Goal: Navigation & Orientation: Find specific page/section

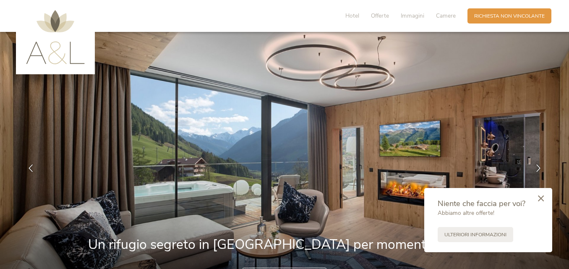
click at [542, 198] on icon at bounding box center [541, 198] width 6 height 6
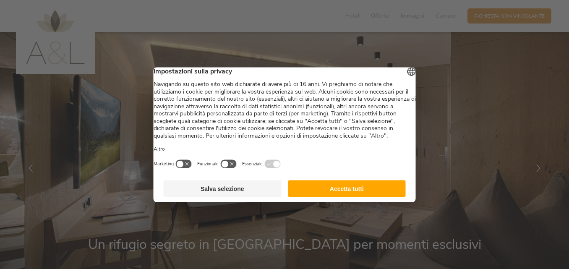
click at [326, 197] on button "Accetta tutti" at bounding box center [347, 188] width 118 height 17
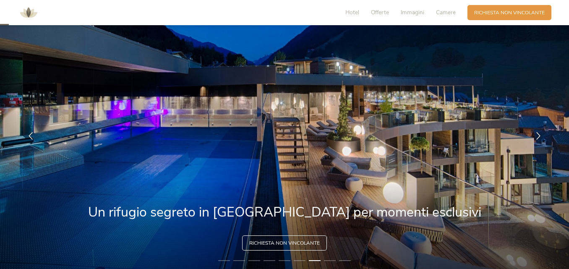
scroll to position [34, 0]
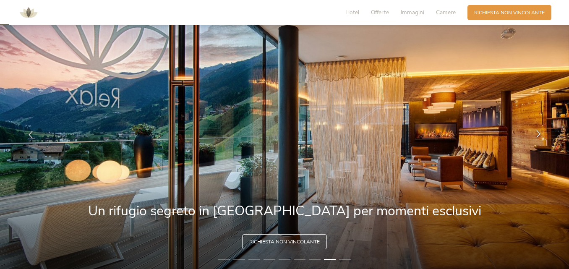
click at [542, 133] on div at bounding box center [538, 134] width 21 height 21
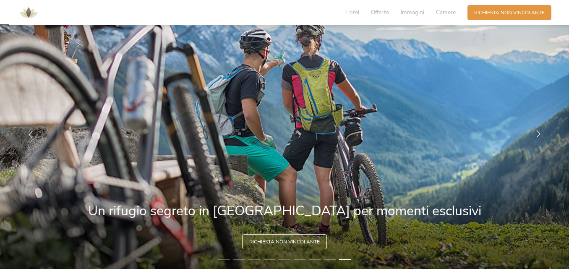
click at [542, 133] on div at bounding box center [538, 134] width 21 height 21
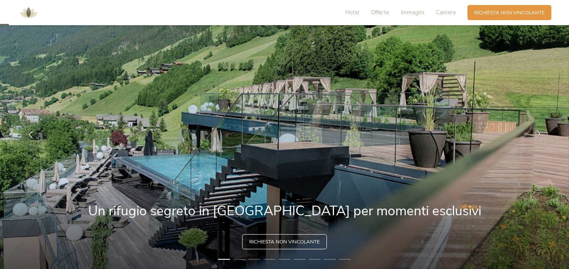
click at [542, 133] on div at bounding box center [538, 134] width 21 height 21
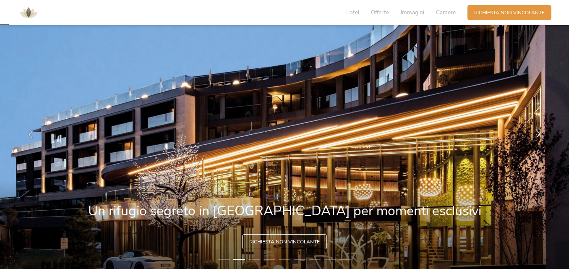
click at [542, 133] on div at bounding box center [538, 134] width 21 height 21
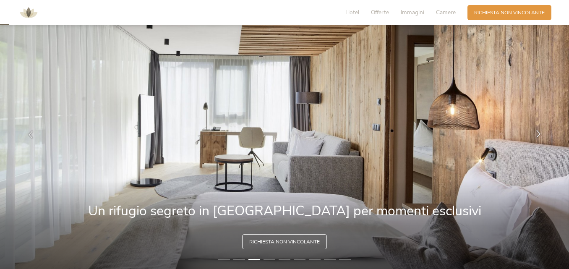
click at [542, 133] on div at bounding box center [538, 134] width 21 height 21
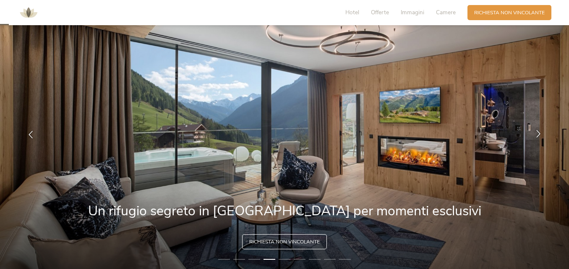
click at [542, 133] on div at bounding box center [538, 134] width 21 height 21
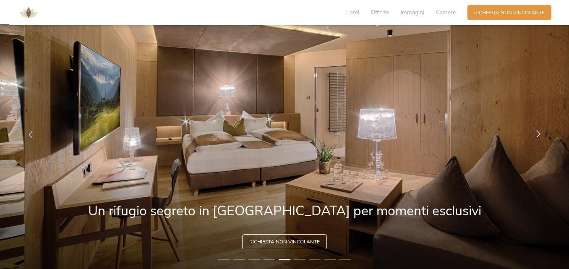
click at [542, 133] on div at bounding box center [538, 134] width 21 height 21
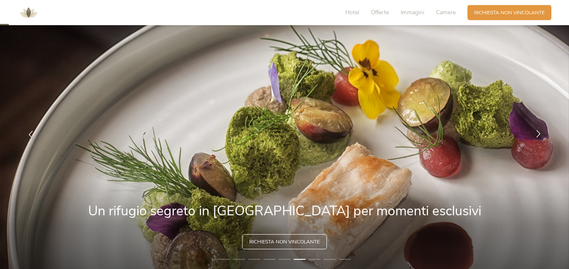
click at [542, 133] on div at bounding box center [538, 134] width 21 height 21
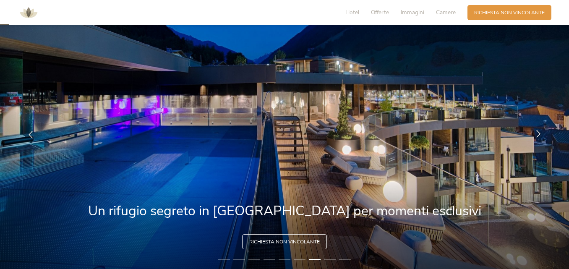
click at [542, 133] on div at bounding box center [538, 134] width 21 height 21
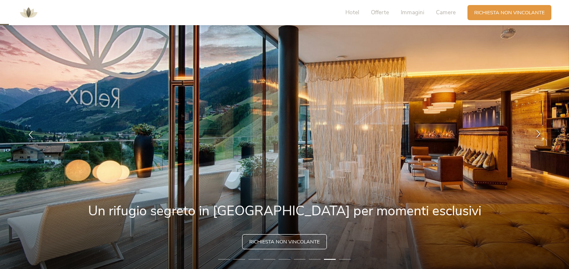
click at [542, 133] on div at bounding box center [538, 134] width 21 height 21
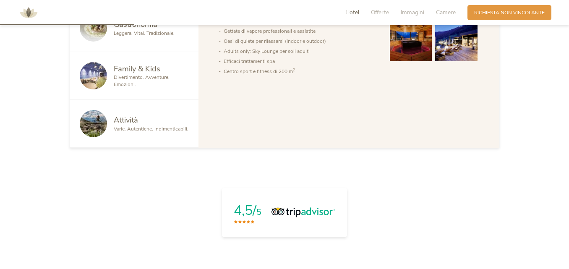
scroll to position [269, 0]
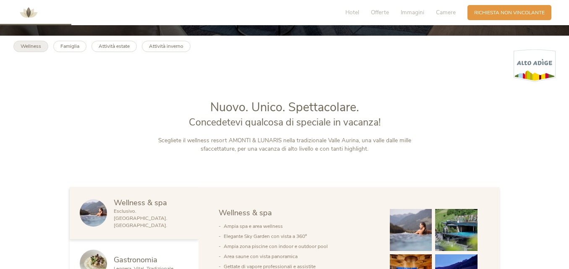
click at [34, 45] on b "Wellness" at bounding box center [31, 46] width 21 height 7
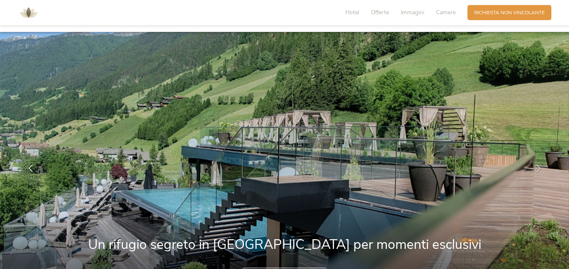
scroll to position [269, 0]
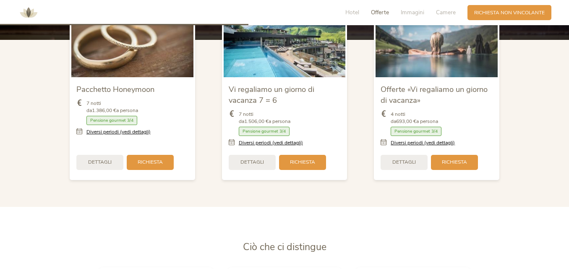
scroll to position [940, 0]
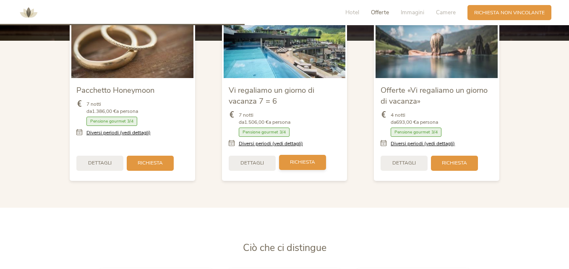
click at [294, 155] on div "Richiesta" at bounding box center [302, 162] width 47 height 15
click at [302, 159] on span "Richiesta" at bounding box center [302, 162] width 25 height 7
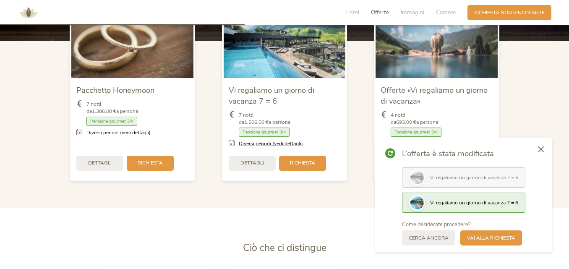
click at [460, 201] on span "Vi regaliamo un giorno di vacanza 7 = 6" at bounding box center [474, 202] width 88 height 7
click at [480, 239] on span "Vai alla richiesta" at bounding box center [491, 237] width 48 height 7
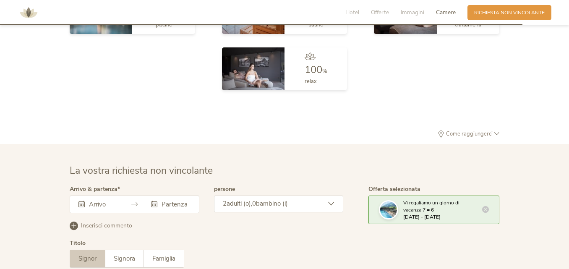
scroll to position [2129, 0]
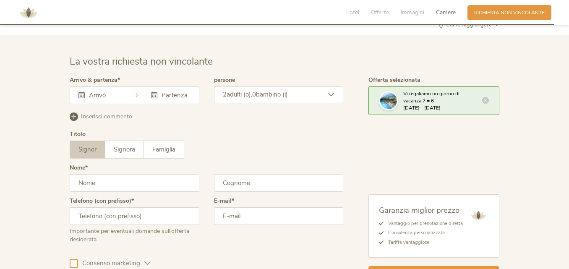
click at [136, 92] on icon at bounding box center [134, 95] width 6 height 6
click at [80, 92] on icon at bounding box center [81, 95] width 6 height 6
click at [484, 96] on icon at bounding box center [485, 99] width 7 height 7
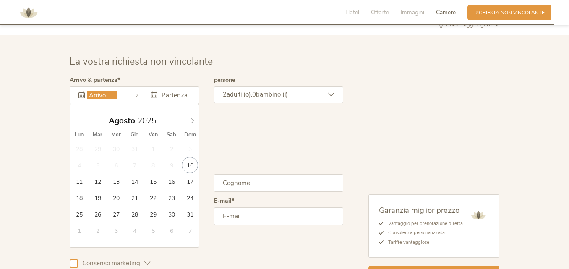
click at [91, 91] on input "text" at bounding box center [102, 95] width 31 height 8
type input "28.08.2025"
click at [176, 91] on input "text" at bounding box center [174, 95] width 31 height 8
click at [190, 118] on icon at bounding box center [192, 121] width 6 height 6
type input "04.09.2025"
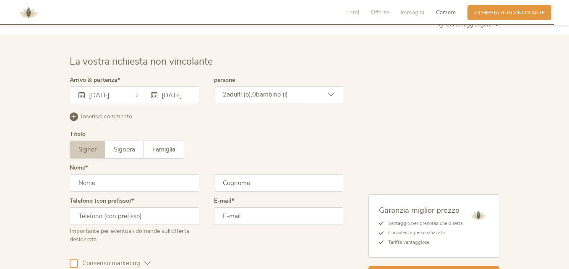
click at [96, 174] on input "text" at bounding box center [135, 183] width 130 height 18
click at [97, 174] on input "giuserppe" at bounding box center [135, 183] width 130 height 18
type input "giuseppe"
click at [236, 174] on input "text" at bounding box center [279, 183] width 130 height 18
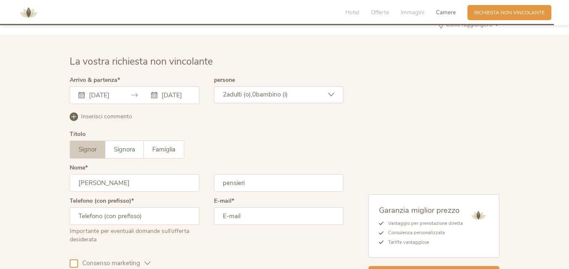
type input "pensieri"
click at [98, 207] on input "text" at bounding box center [135, 216] width 130 height 18
type input "338 96 31 686"
click at [239, 207] on input "email" at bounding box center [279, 216] width 130 height 18
type input "pino.pensieri@gmail.com"
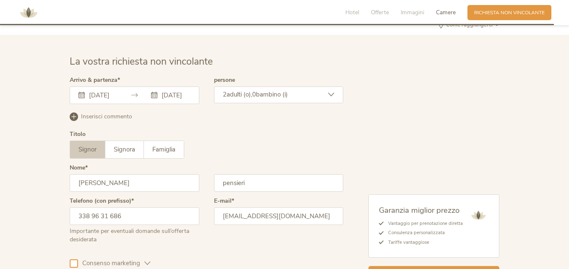
click at [74, 259] on div at bounding box center [74, 263] width 8 height 8
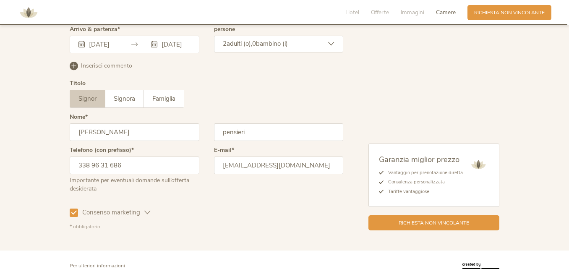
scroll to position [2187, 0]
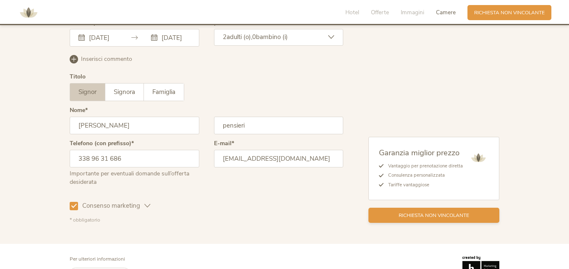
click at [425, 212] on span "Richiesta non vincolante" at bounding box center [434, 215] width 70 height 7
